Goal: Task Accomplishment & Management: Manage account settings

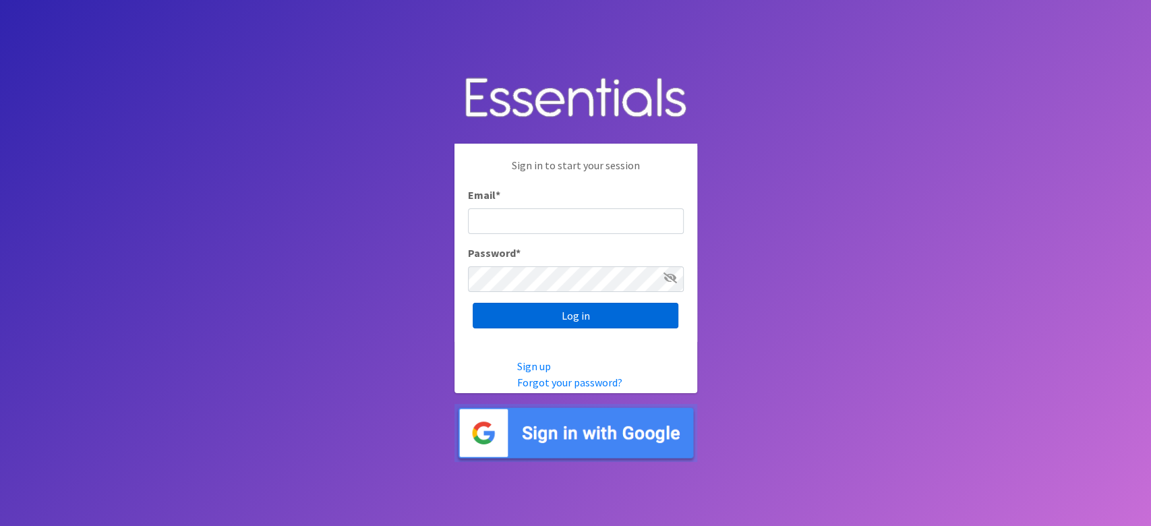
type input "lacey@familynetworknwa.com"
click at [580, 313] on input "Log in" at bounding box center [576, 316] width 206 height 26
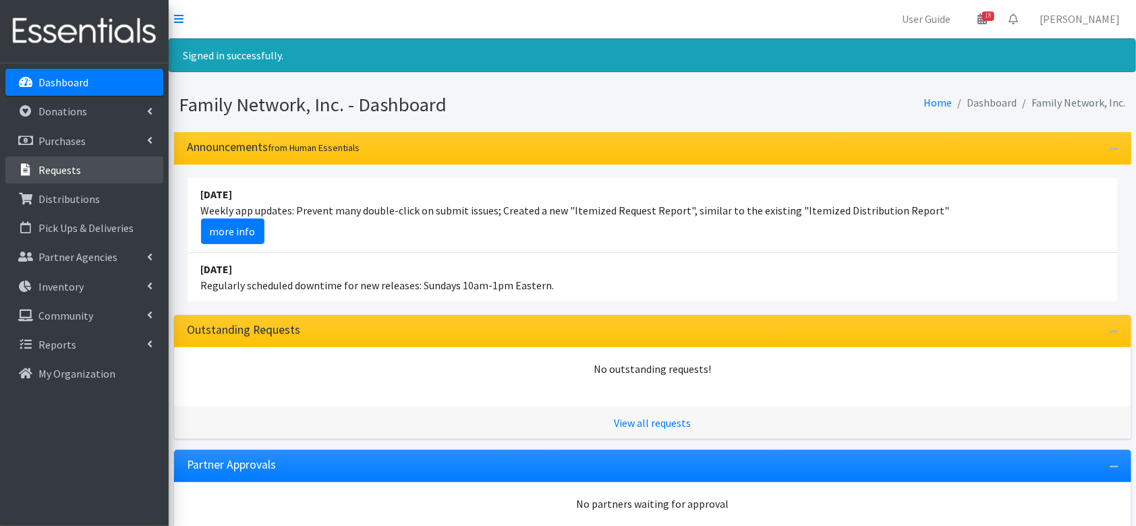
click at [73, 177] on link "Requests" at bounding box center [84, 169] width 158 height 27
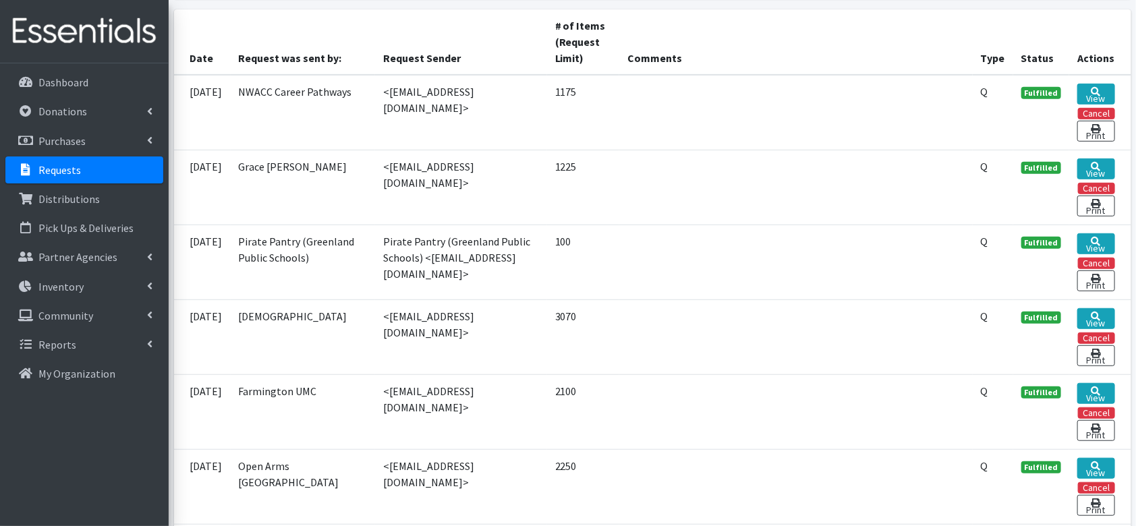
scroll to position [303, 0]
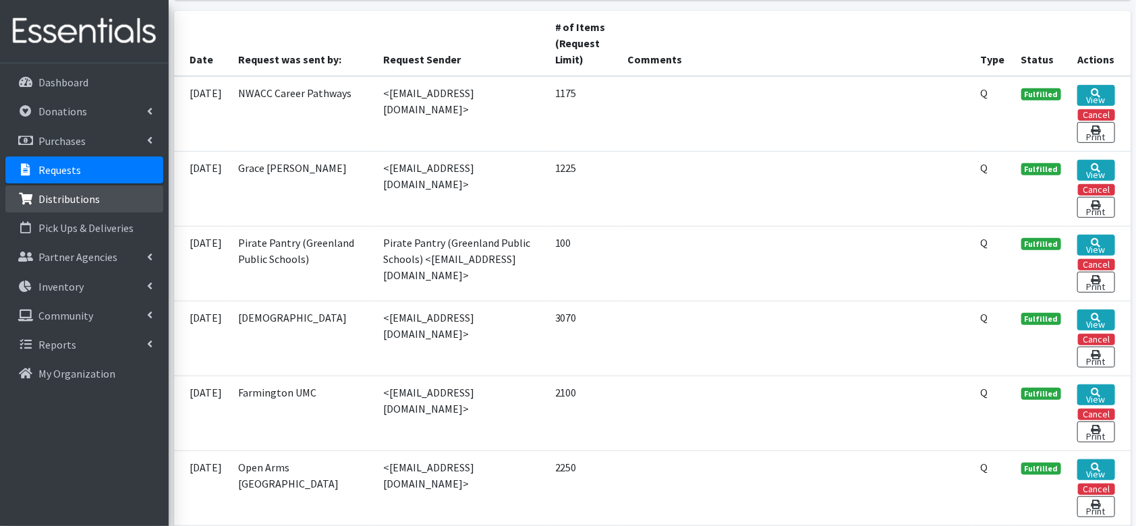
click at [90, 186] on link "Distributions" at bounding box center [84, 198] width 158 height 27
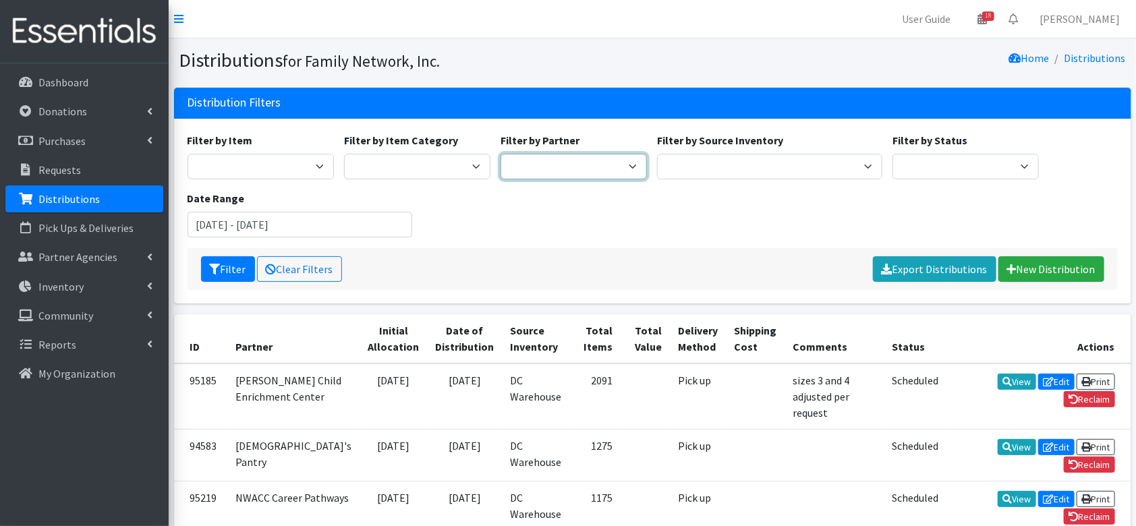
click at [596, 163] on select "2nd Street Pantry Missions Arkansas Coalition of Marshallese Bread of Life Cano…" at bounding box center [573, 167] width 146 height 26
select select "1482"
click at [500, 154] on select "2nd Street Pantry Missions Arkansas Coalition of Marshallese Bread of Life Cano…" at bounding box center [573, 167] width 146 height 26
click at [218, 270] on icon "submit" at bounding box center [215, 269] width 11 height 11
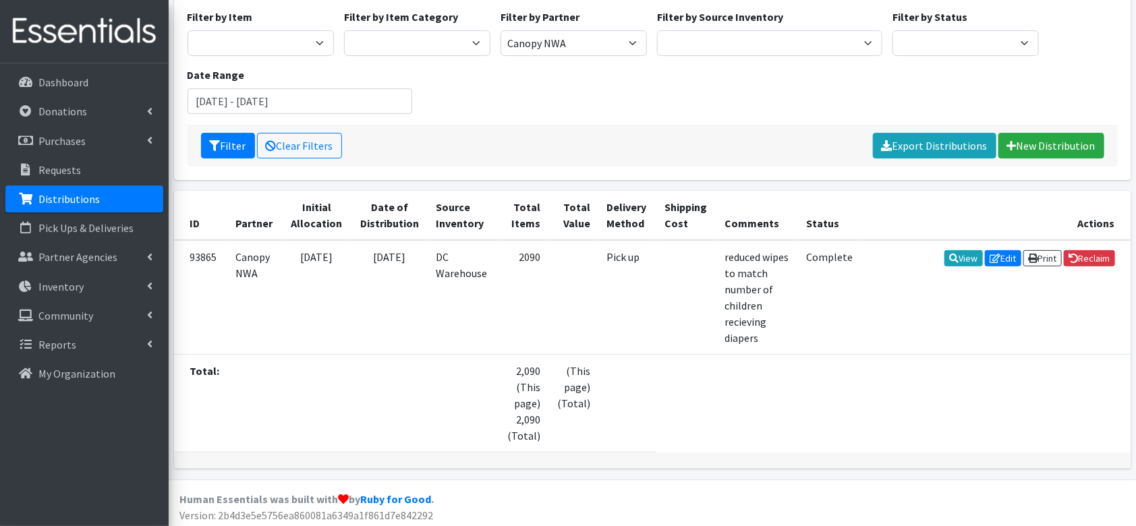
scroll to position [126, 0]
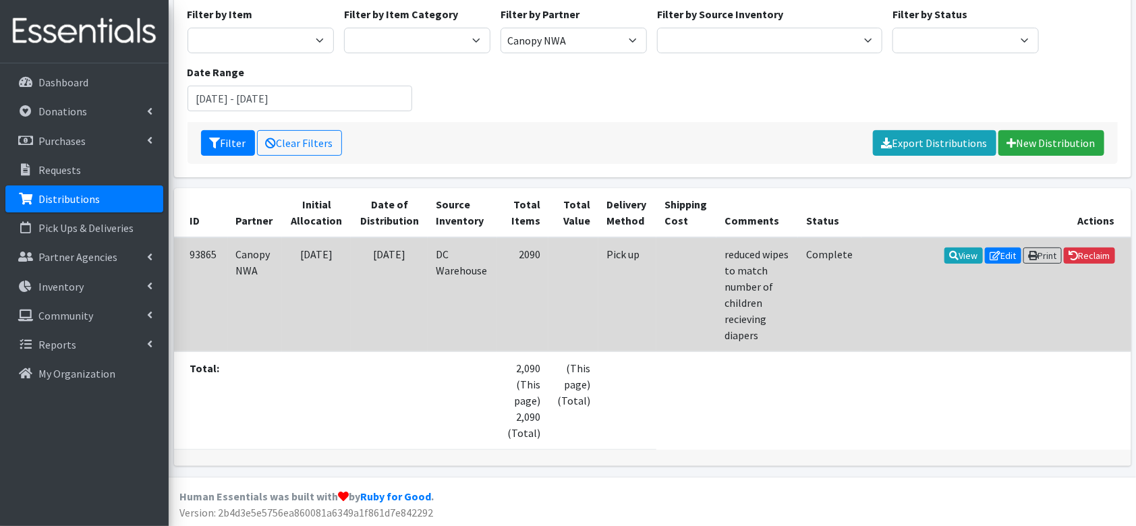
click at [376, 251] on td "[DATE]" at bounding box center [389, 294] width 77 height 115
click at [357, 256] on td "[DATE]" at bounding box center [389, 294] width 77 height 115
